Goal: Check status: Check status

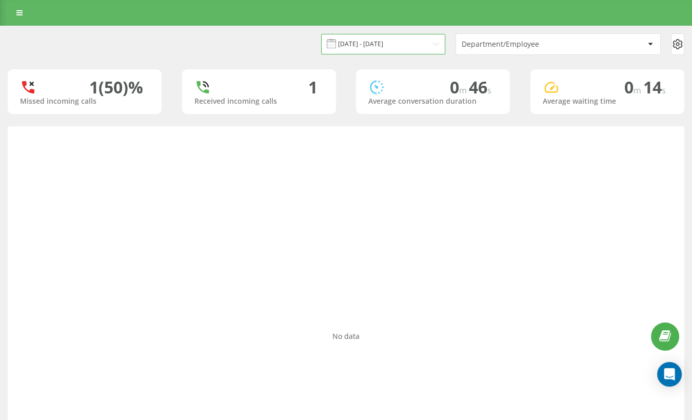
click at [389, 41] on input "[DATE] - [DATE]" at bounding box center [383, 44] width 124 height 20
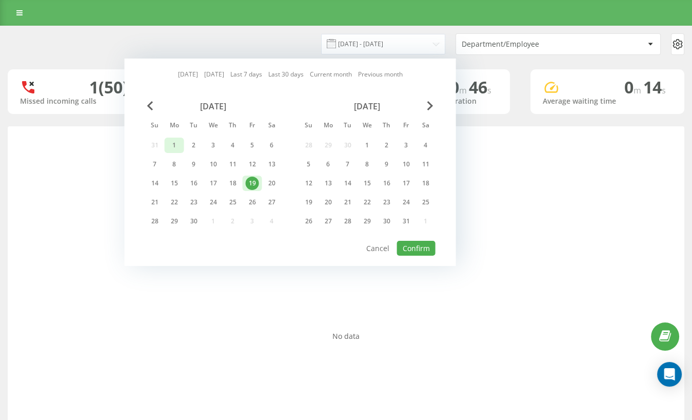
click at [174, 147] on div "1" at bounding box center [174, 145] width 13 height 13
click at [254, 184] on div "19" at bounding box center [252, 183] width 13 height 13
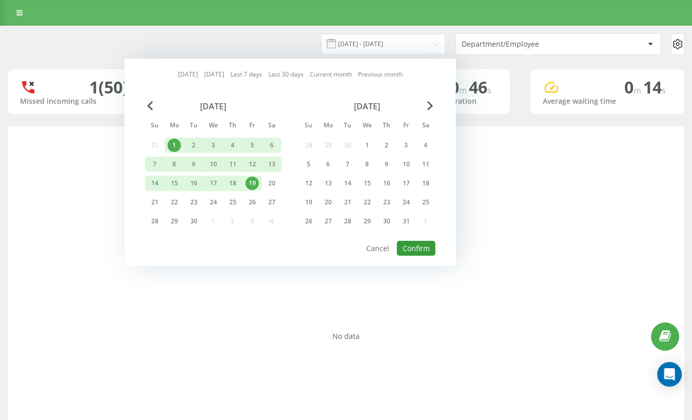
click at [409, 245] on button "Confirm" at bounding box center [416, 248] width 38 height 15
type input "[DATE] - [DATE]"
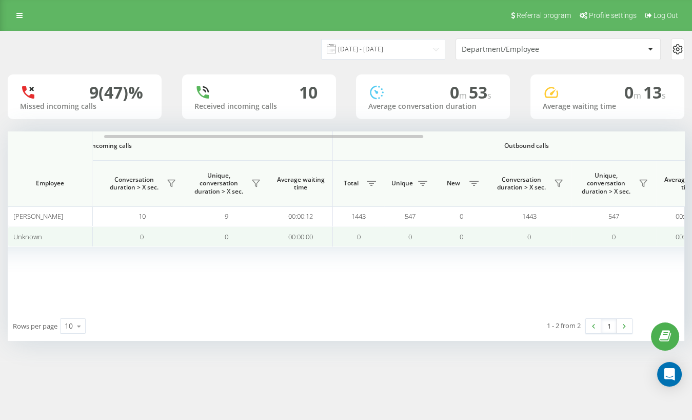
scroll to position [0, 204]
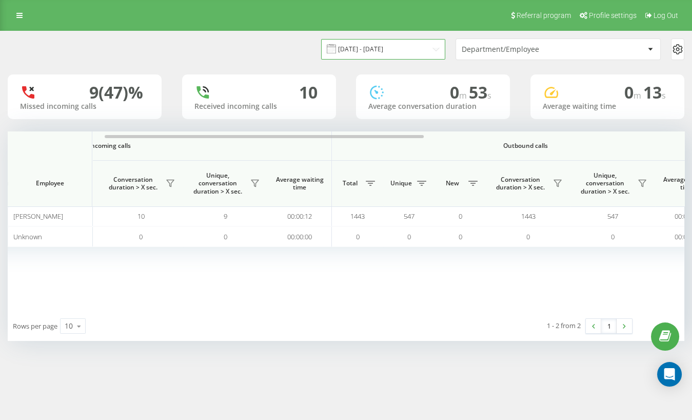
click at [366, 45] on input "[DATE] - [DATE]" at bounding box center [383, 49] width 124 height 20
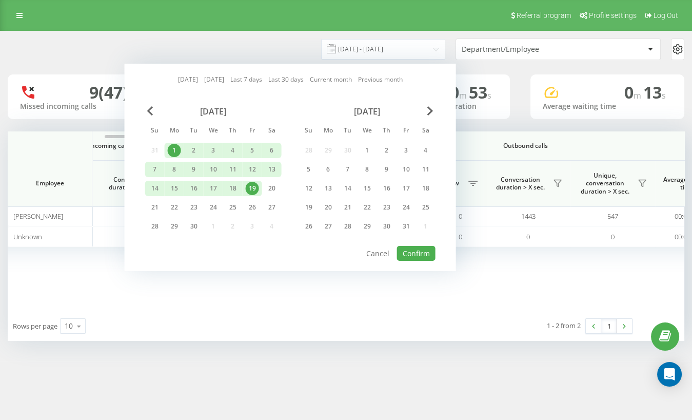
click at [146, 110] on div "[DATE]" at bounding box center [213, 111] width 137 height 10
click at [148, 110] on span "Previous Month" at bounding box center [150, 110] width 6 height 9
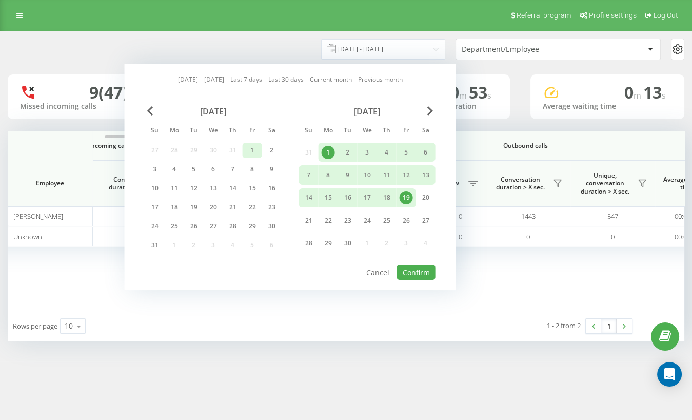
click at [252, 148] on div "1" at bounding box center [252, 150] width 13 height 13
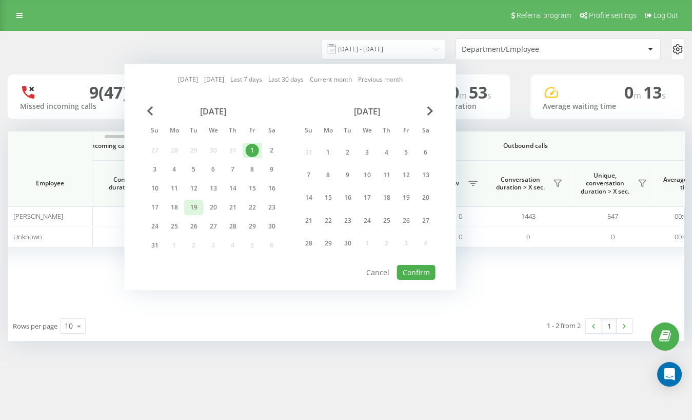
click at [197, 204] on div "19" at bounding box center [193, 207] width 13 height 13
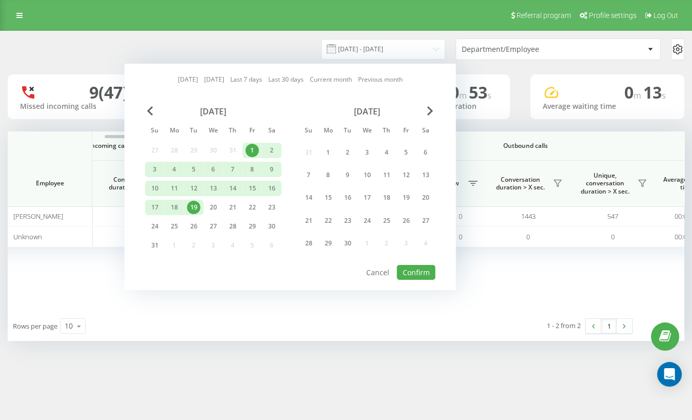
click at [403, 279] on div "Today Yesterday Last 7 days Last 30 days Current month Previous month August 20…" at bounding box center [291, 177] width 332 height 226
click at [411, 272] on button "Confirm" at bounding box center [416, 272] width 38 height 15
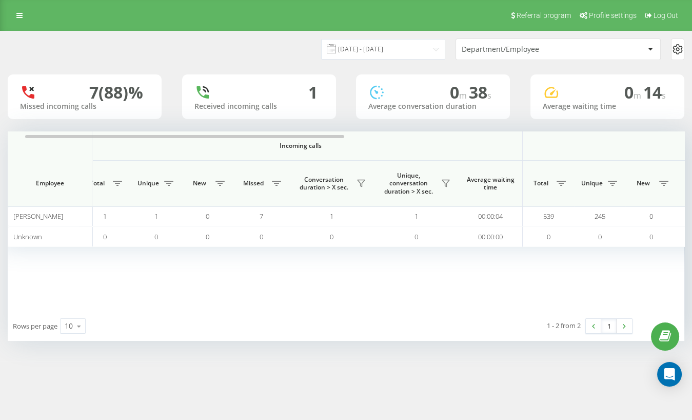
scroll to position [0, 23]
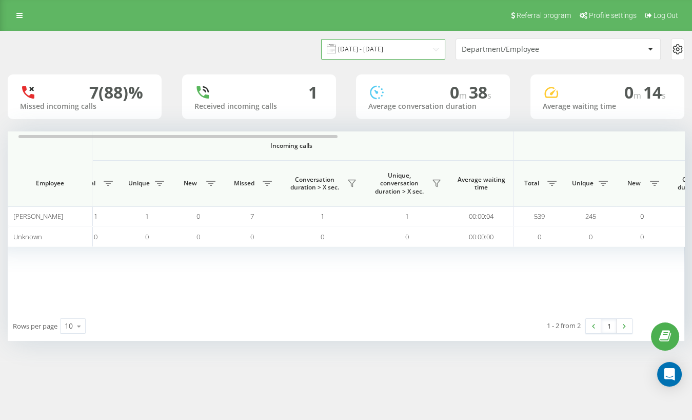
click at [373, 55] on input "01.08.2025 - 19.08.2025" at bounding box center [383, 49] width 124 height 20
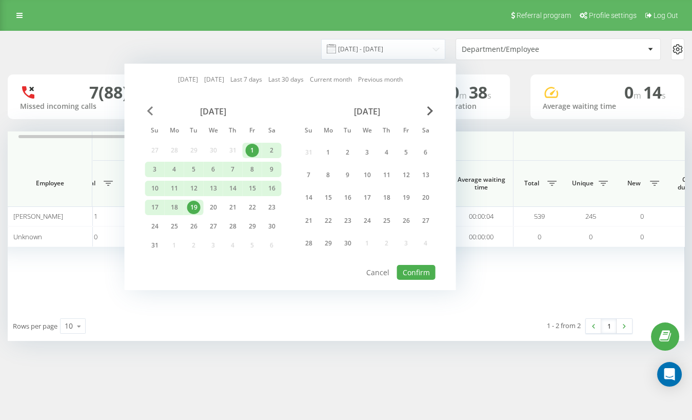
click at [150, 108] on span "Previous Month" at bounding box center [150, 110] width 6 height 9
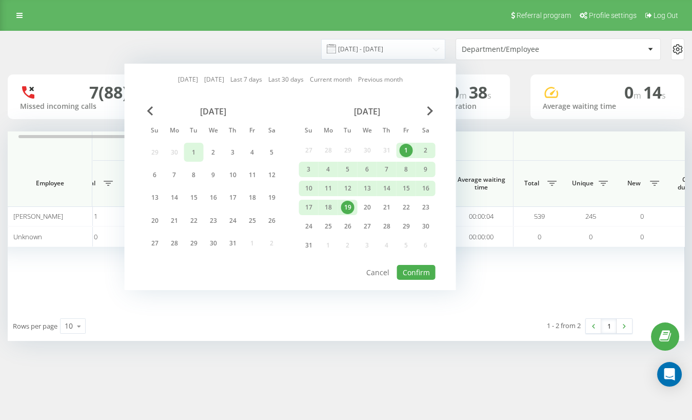
click at [192, 152] on div "1" at bounding box center [193, 152] width 13 height 13
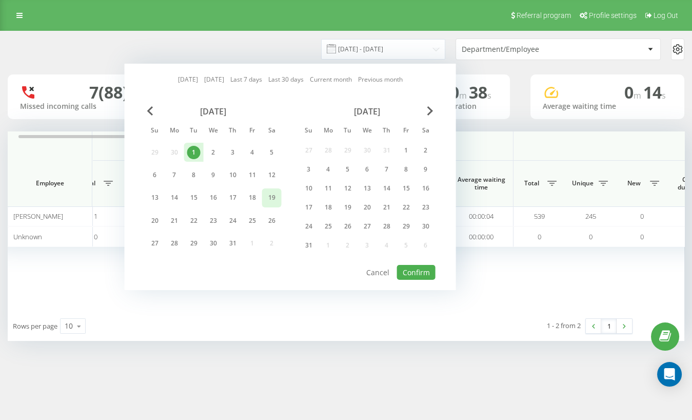
click at [270, 199] on div "19" at bounding box center [271, 197] width 13 height 13
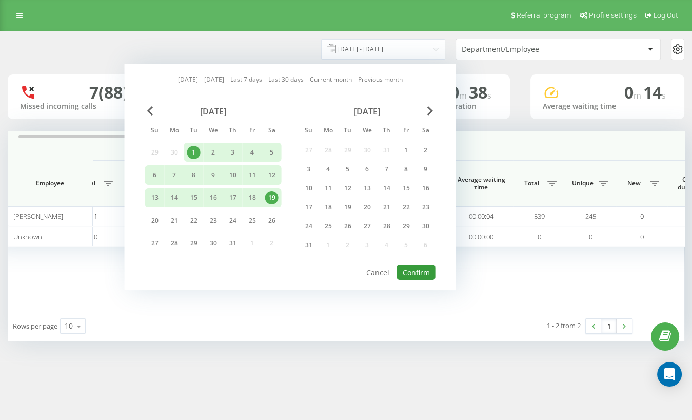
click at [416, 274] on button "Confirm" at bounding box center [416, 272] width 38 height 15
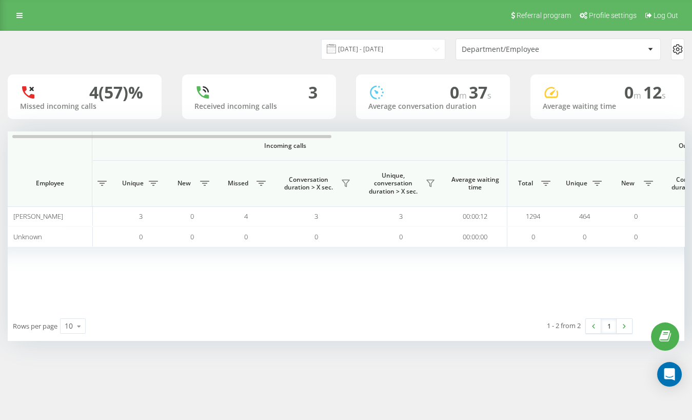
scroll to position [0, 33]
click at [381, 50] on input "01.07.2025 - 19.07.2025" at bounding box center [383, 49] width 124 height 20
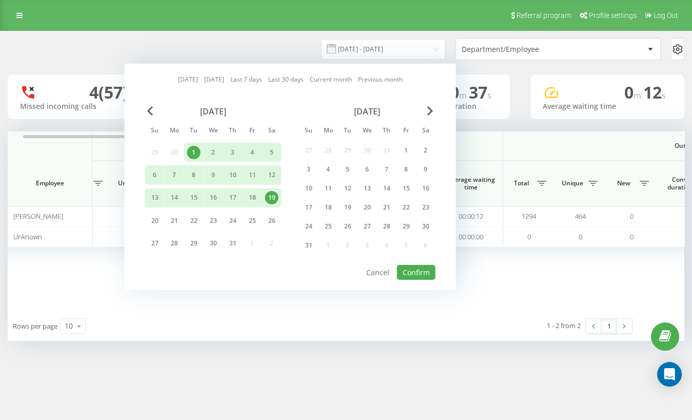
click at [157, 107] on div "July 2025" at bounding box center [213, 111] width 137 height 10
click at [141, 109] on div "Today Yesterday Last 7 days Last 30 days Current month Previous month July 2025…" at bounding box center [291, 177] width 332 height 226
click at [147, 108] on span "Previous Month" at bounding box center [150, 110] width 6 height 9
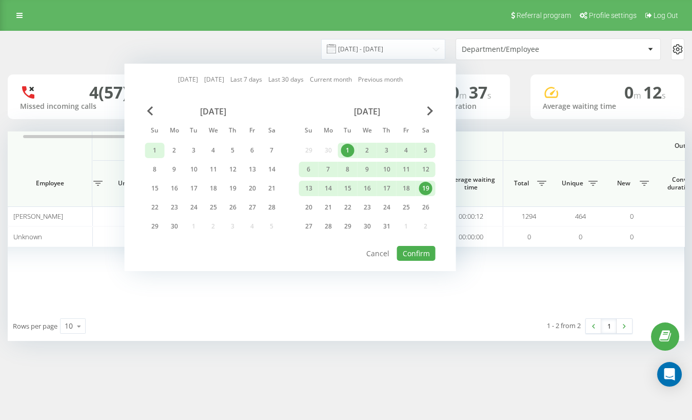
click at [151, 151] on div "1" at bounding box center [154, 150] width 13 height 13
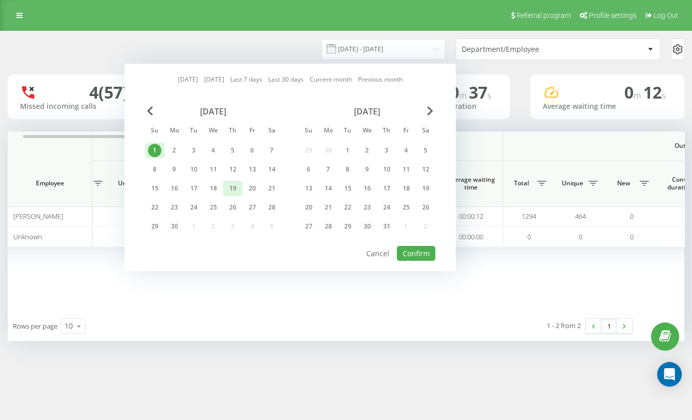
click at [236, 188] on div "19" at bounding box center [232, 188] width 13 height 13
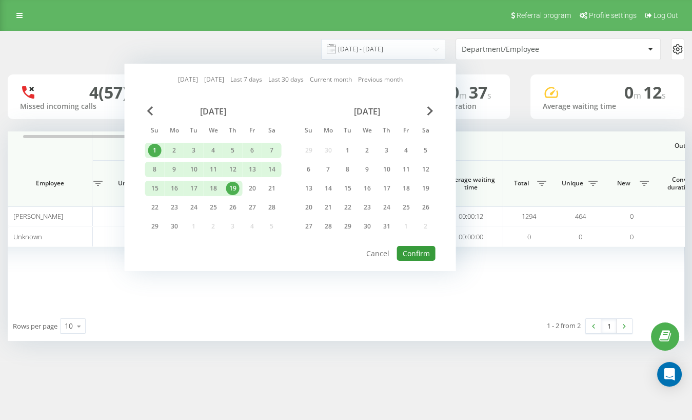
click at [418, 257] on button "Confirm" at bounding box center [416, 253] width 38 height 15
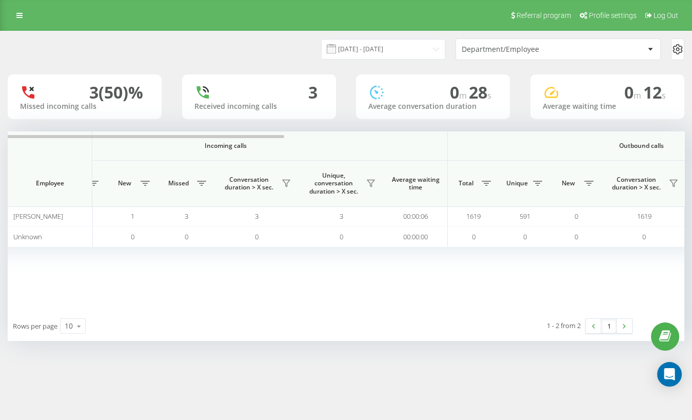
scroll to position [0, 89]
click at [405, 51] on input "01.06.2025 - 19.06.2025" at bounding box center [383, 49] width 124 height 20
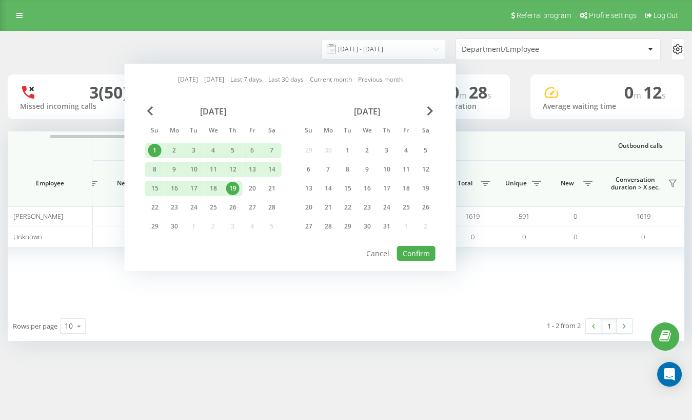
click at [146, 108] on div "June 2025" at bounding box center [213, 111] width 137 height 10
click at [151, 111] on span "Previous Month" at bounding box center [150, 110] width 6 height 9
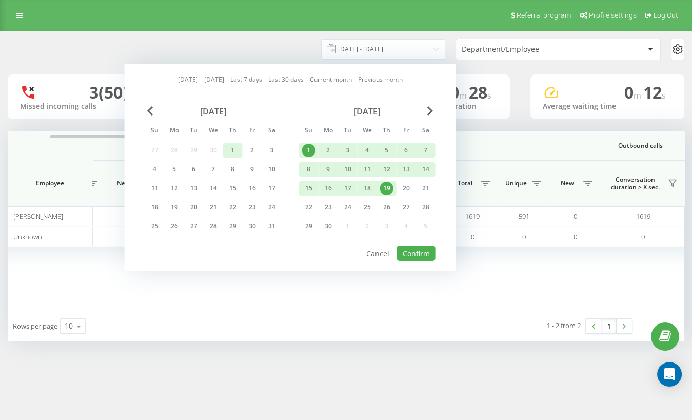
click at [231, 146] on div "1" at bounding box center [232, 150] width 13 height 13
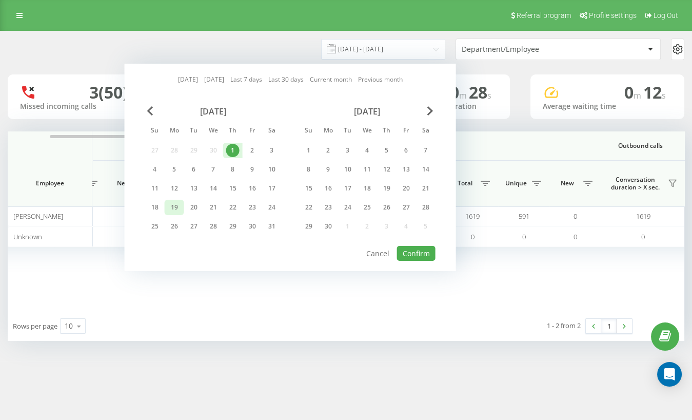
click at [175, 208] on div "19" at bounding box center [174, 207] width 13 height 13
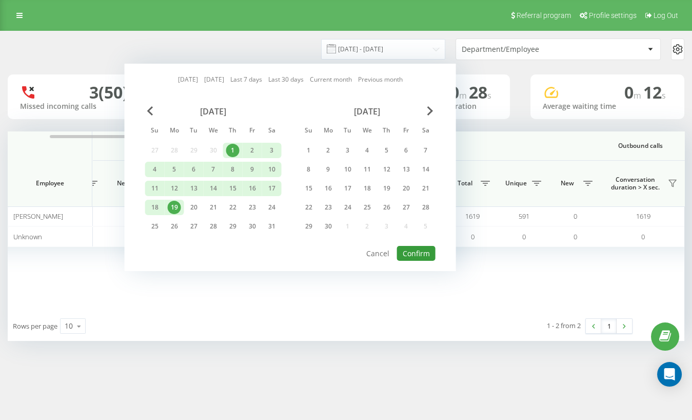
click at [408, 253] on button "Confirm" at bounding box center [416, 253] width 38 height 15
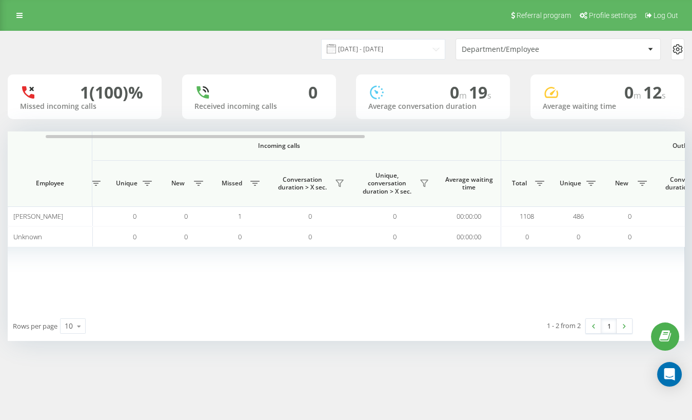
scroll to position [0, 50]
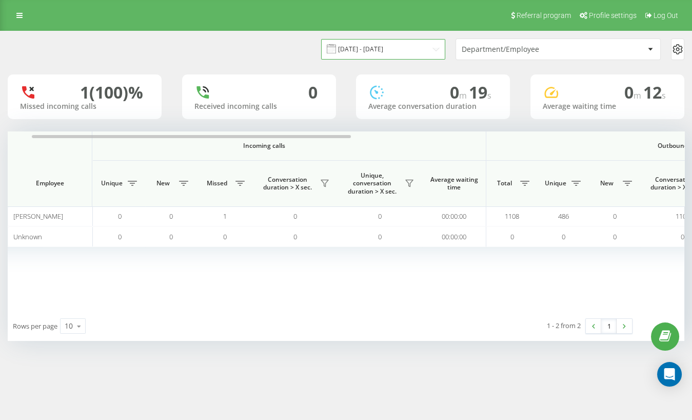
click at [400, 53] on input "01.05.2025 - 19.05.2025" at bounding box center [383, 49] width 124 height 20
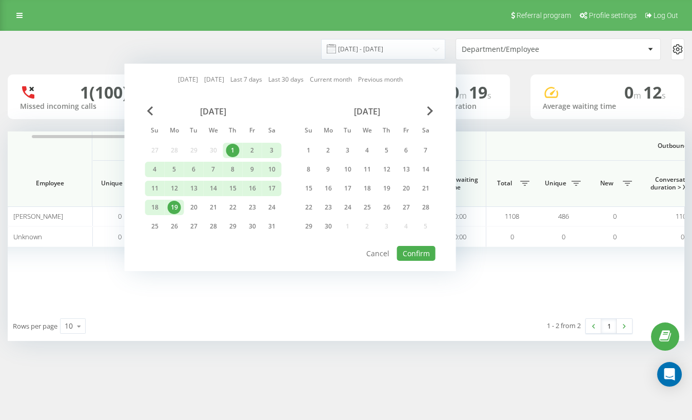
click at [435, 111] on div "June 2025" at bounding box center [367, 111] width 137 height 10
click at [429, 110] on span "Next Month" at bounding box center [431, 110] width 6 height 9
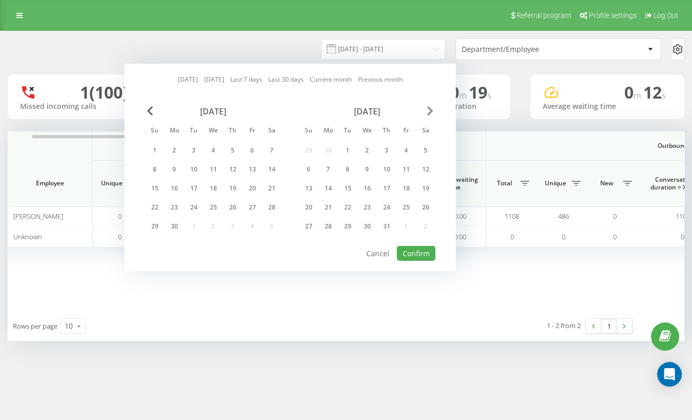
click at [429, 110] on span "Next Month" at bounding box center [431, 110] width 6 height 9
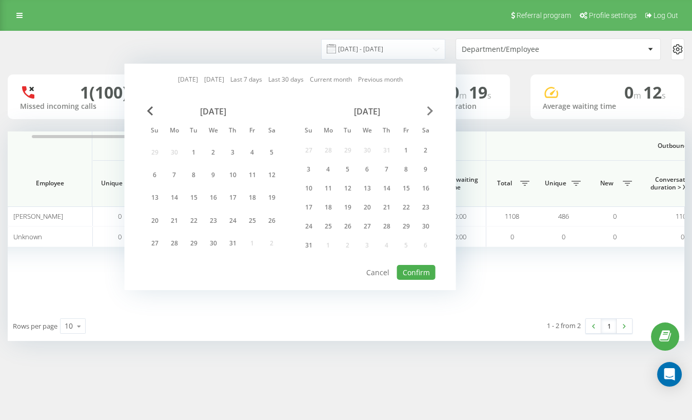
click at [429, 110] on span "Next Month" at bounding box center [431, 110] width 6 height 9
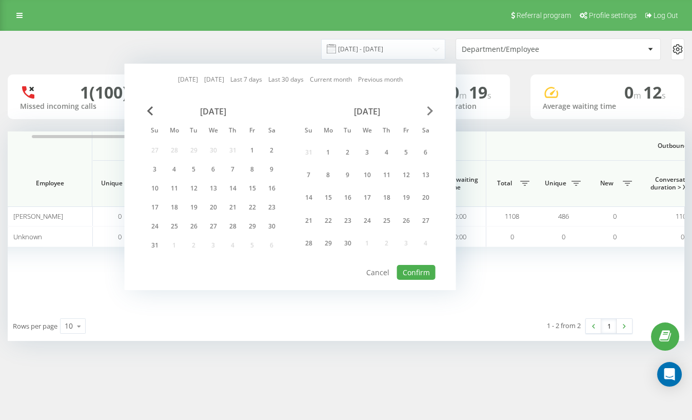
click at [429, 110] on span "Next Month" at bounding box center [431, 110] width 6 height 9
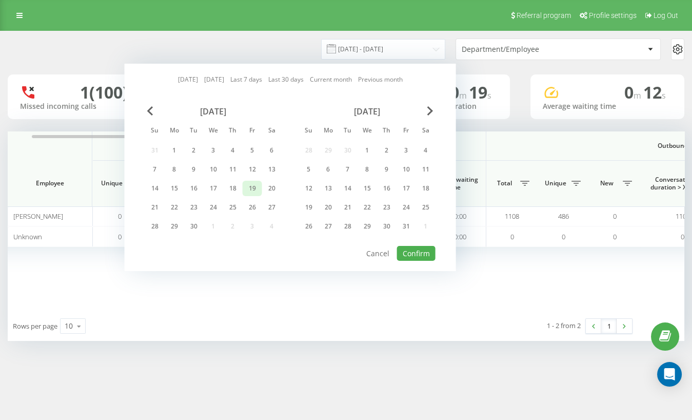
click at [251, 186] on div "19" at bounding box center [252, 188] width 13 height 13
click at [403, 255] on button "Confirm" at bounding box center [416, 253] width 38 height 15
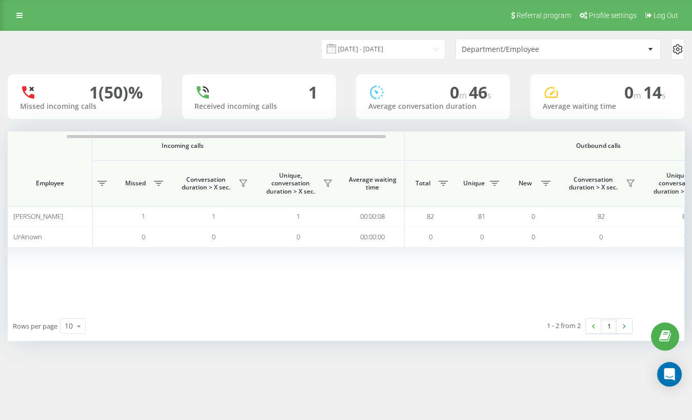
scroll to position [0, 129]
click at [406, 52] on input "[DATE] - [DATE]" at bounding box center [383, 49] width 124 height 20
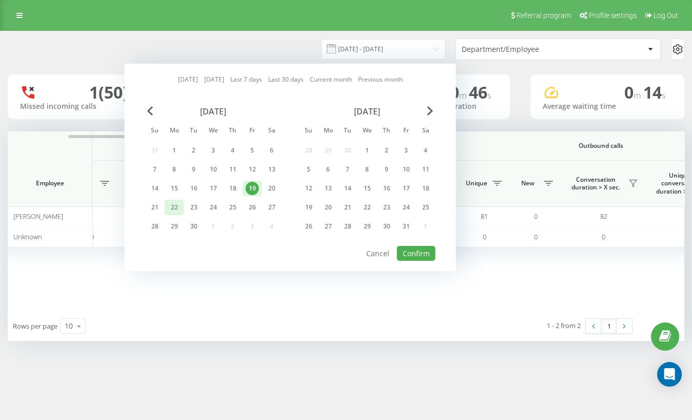
click at [172, 206] on div "22" at bounding box center [174, 207] width 13 height 13
click at [429, 249] on button "Confirm" at bounding box center [416, 253] width 38 height 15
type input "22.09.2025 - 22.09.2025"
